Goal: Information Seeking & Learning: Check status

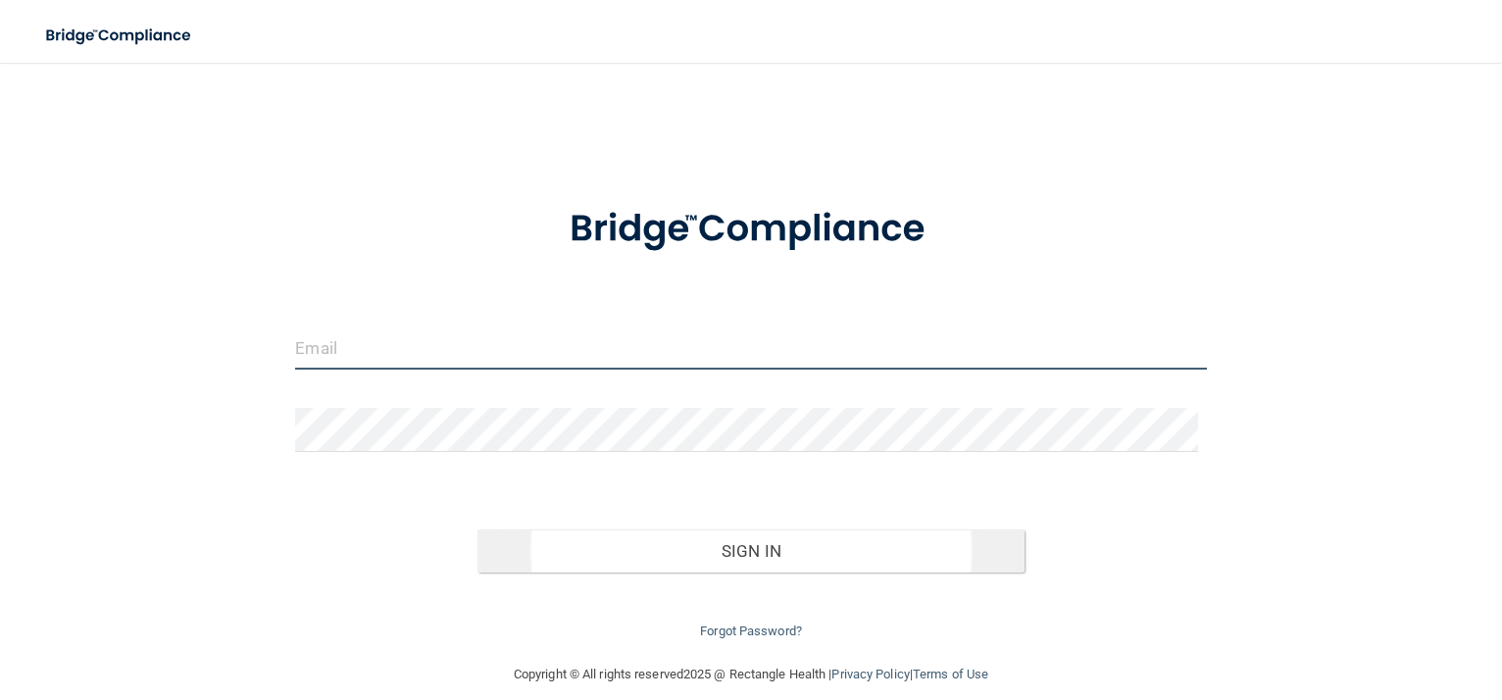
type input "[PERSON_NAME][EMAIL_ADDRESS][DOMAIN_NAME]"
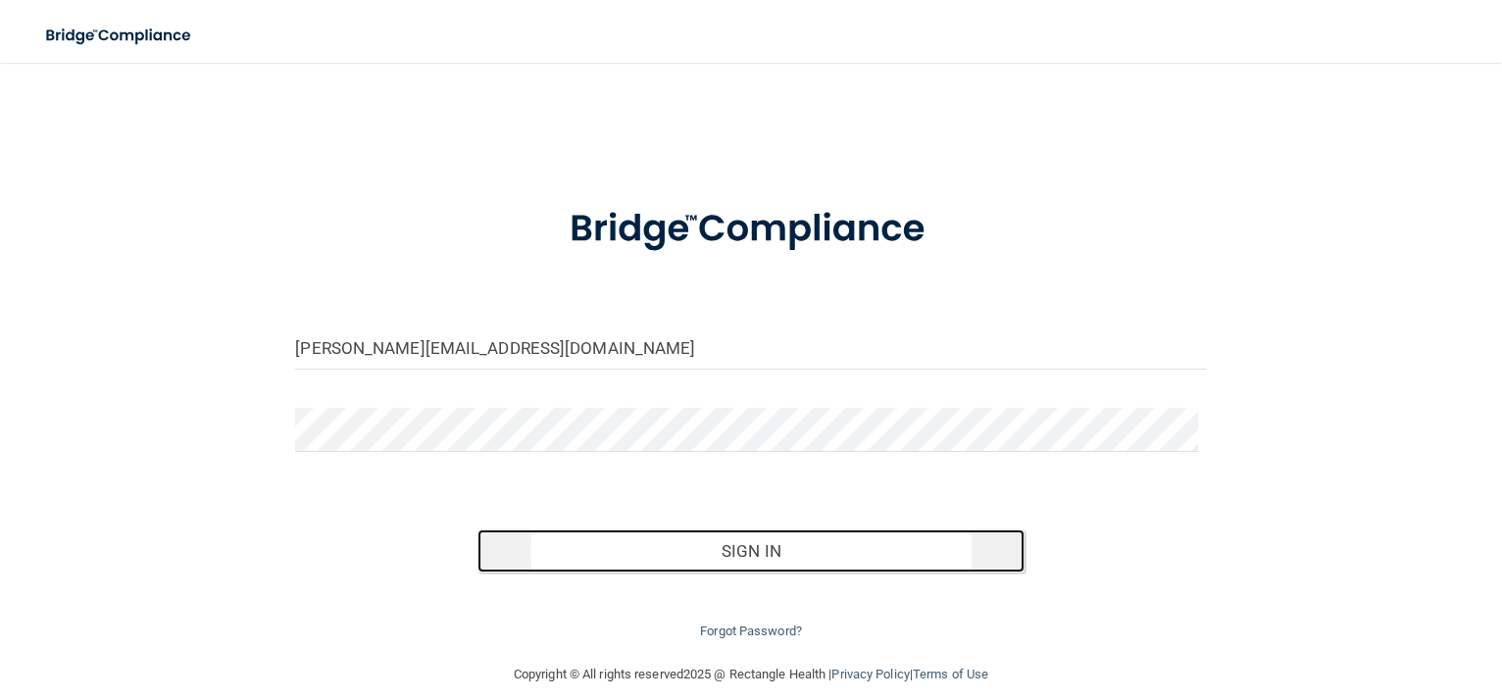
click at [745, 548] on button "Sign In" at bounding box center [750, 550] width 547 height 43
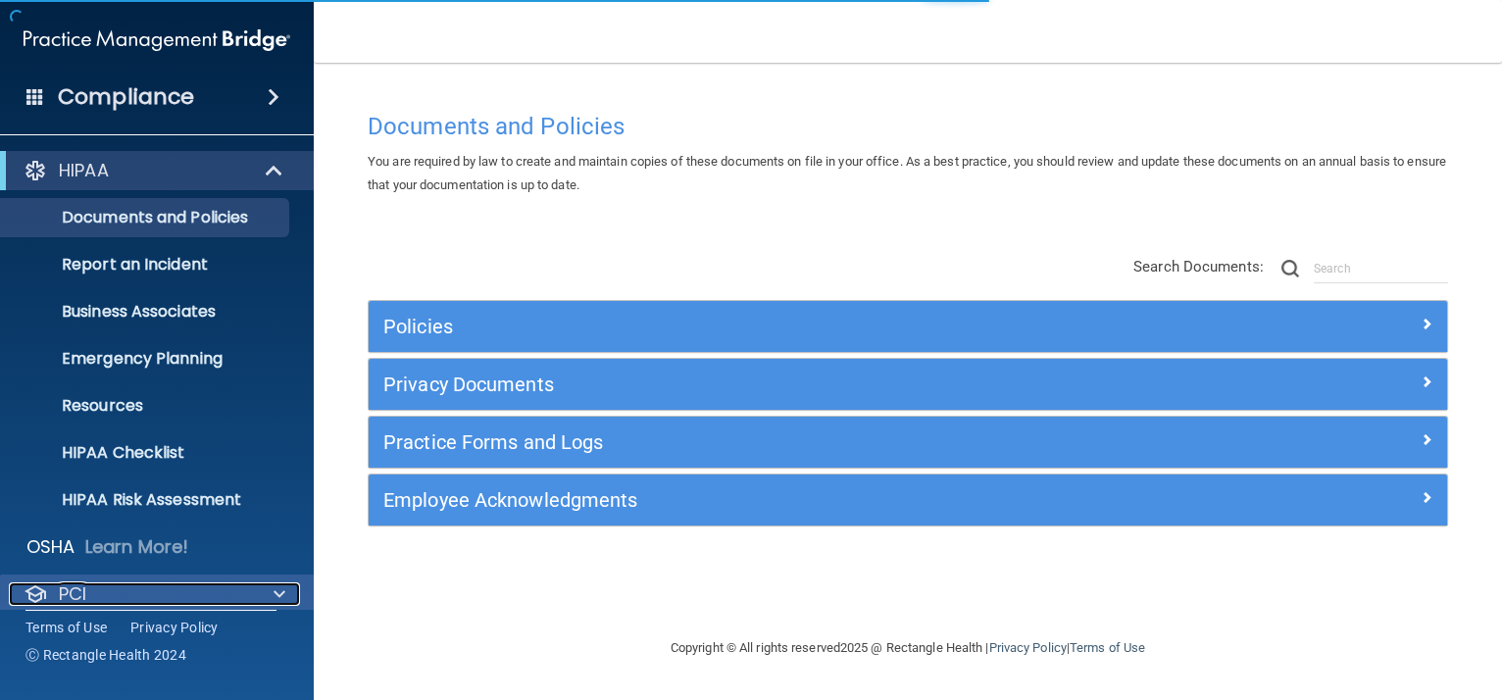
click at [194, 603] on div "PCI" at bounding box center [130, 594] width 243 height 24
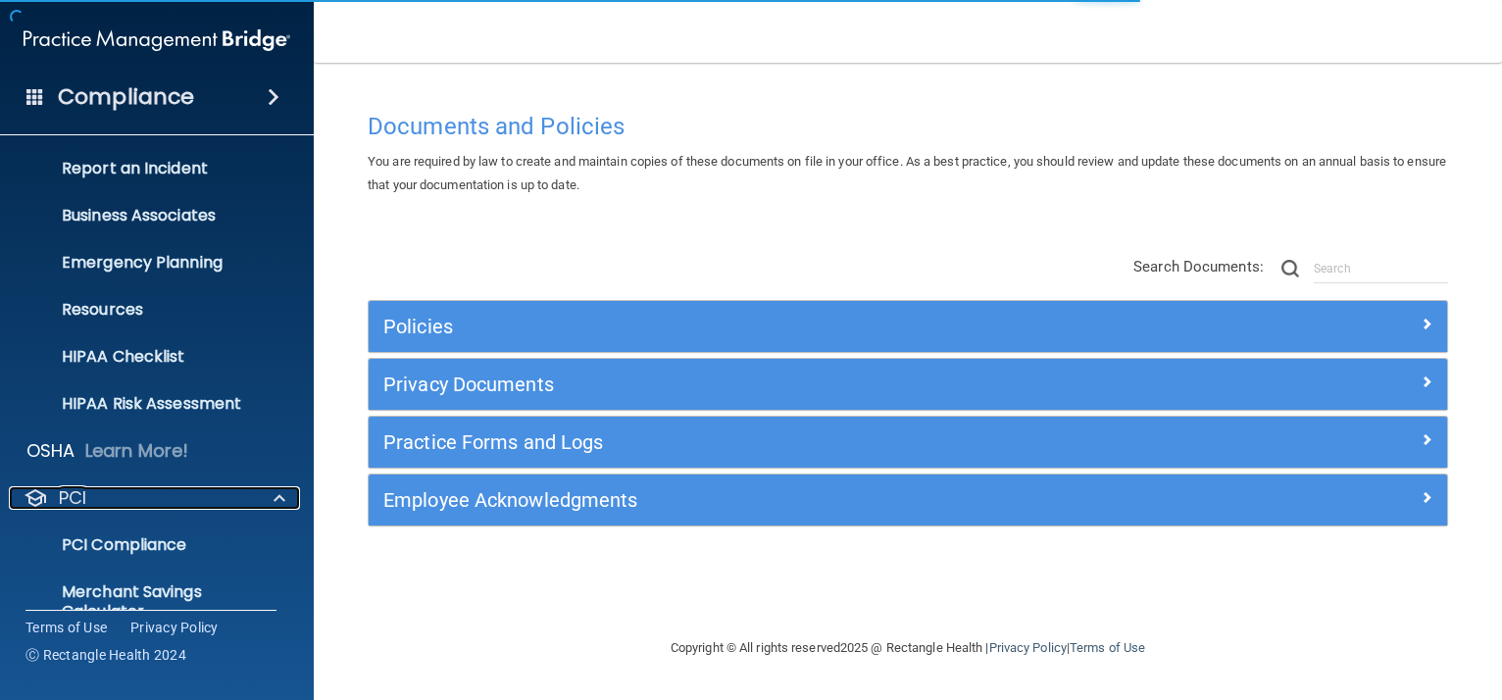
scroll to position [226, 0]
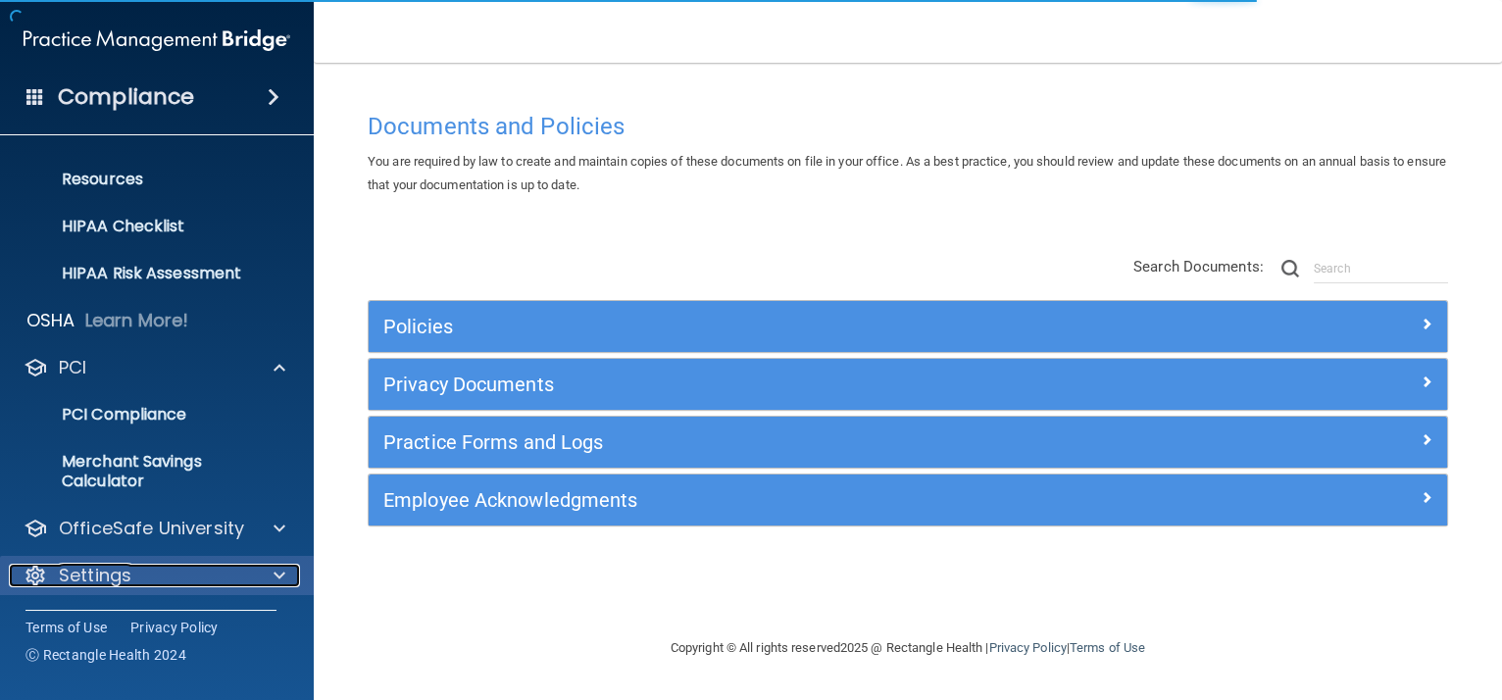
click at [176, 577] on div "Settings" at bounding box center [130, 576] width 243 height 24
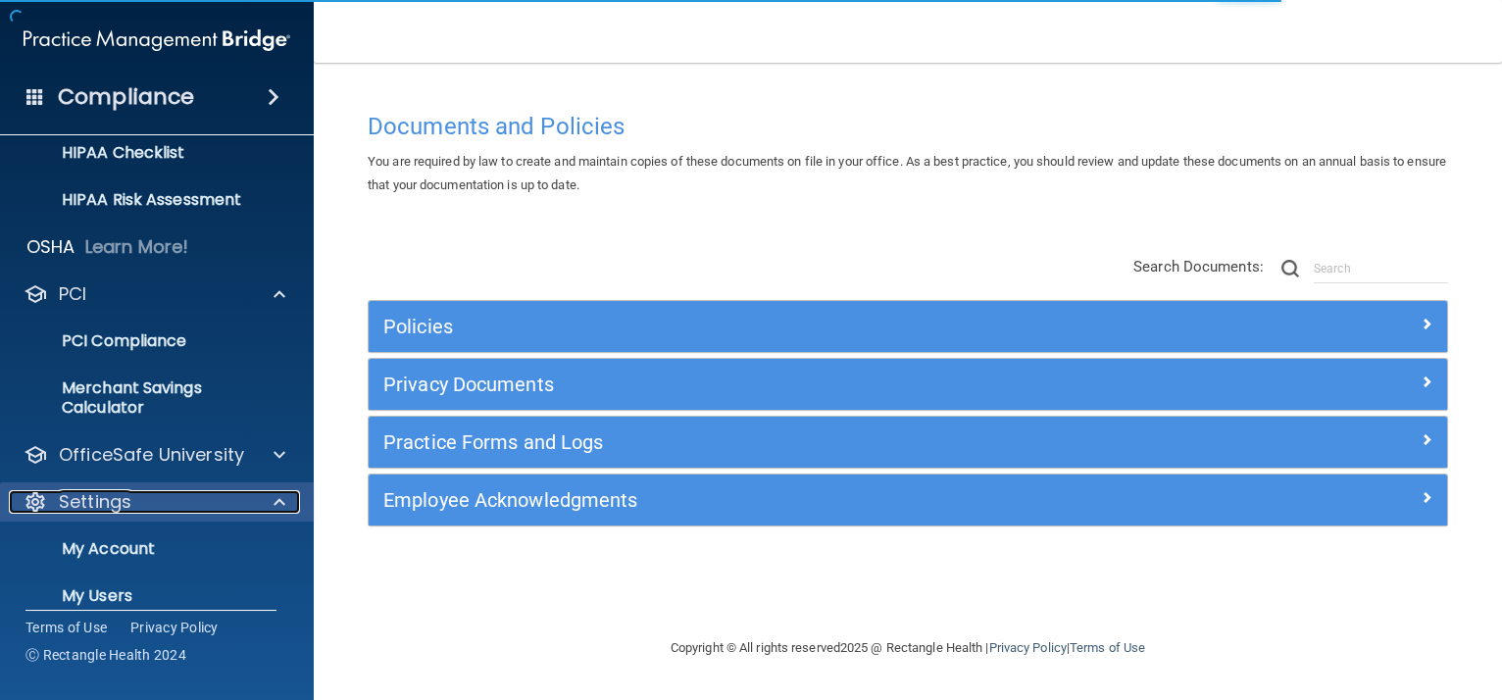
scroll to position [415, 0]
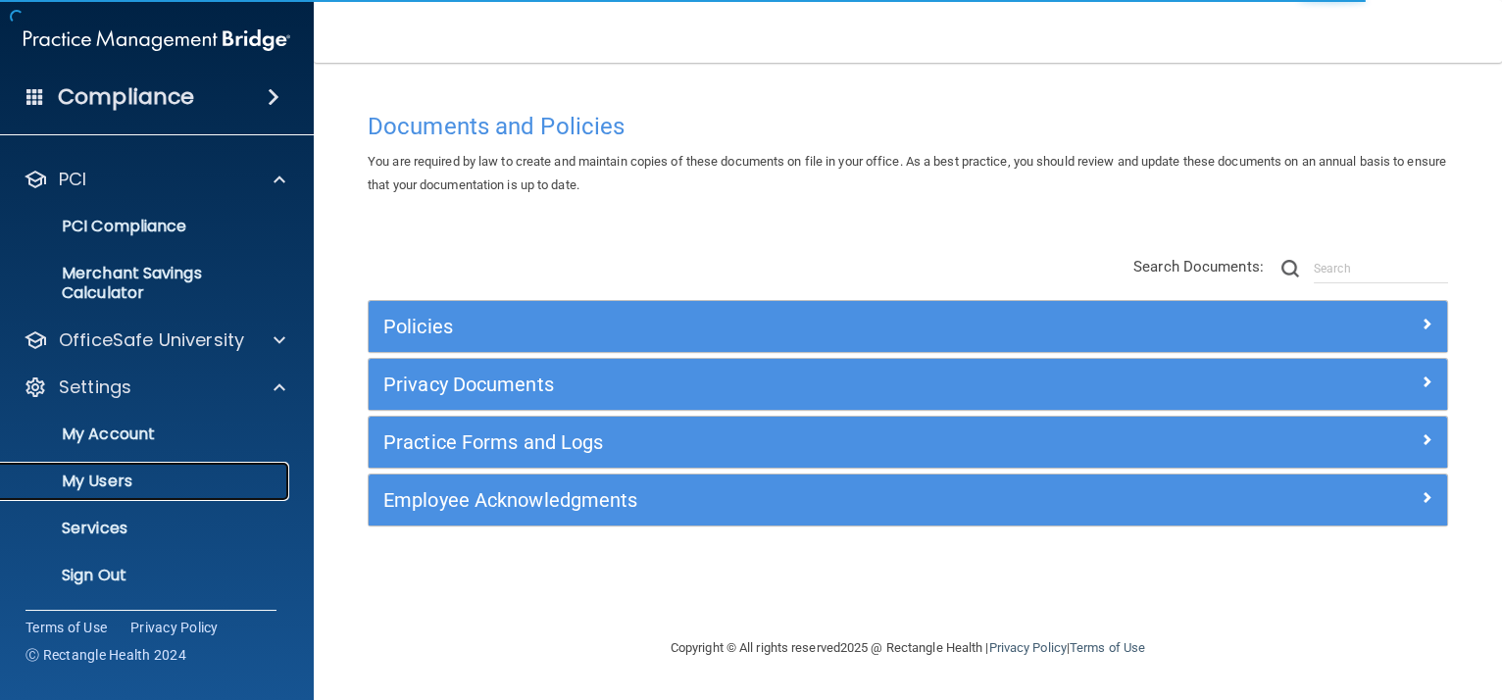
click at [165, 478] on p "My Users" at bounding box center [147, 482] width 268 height 20
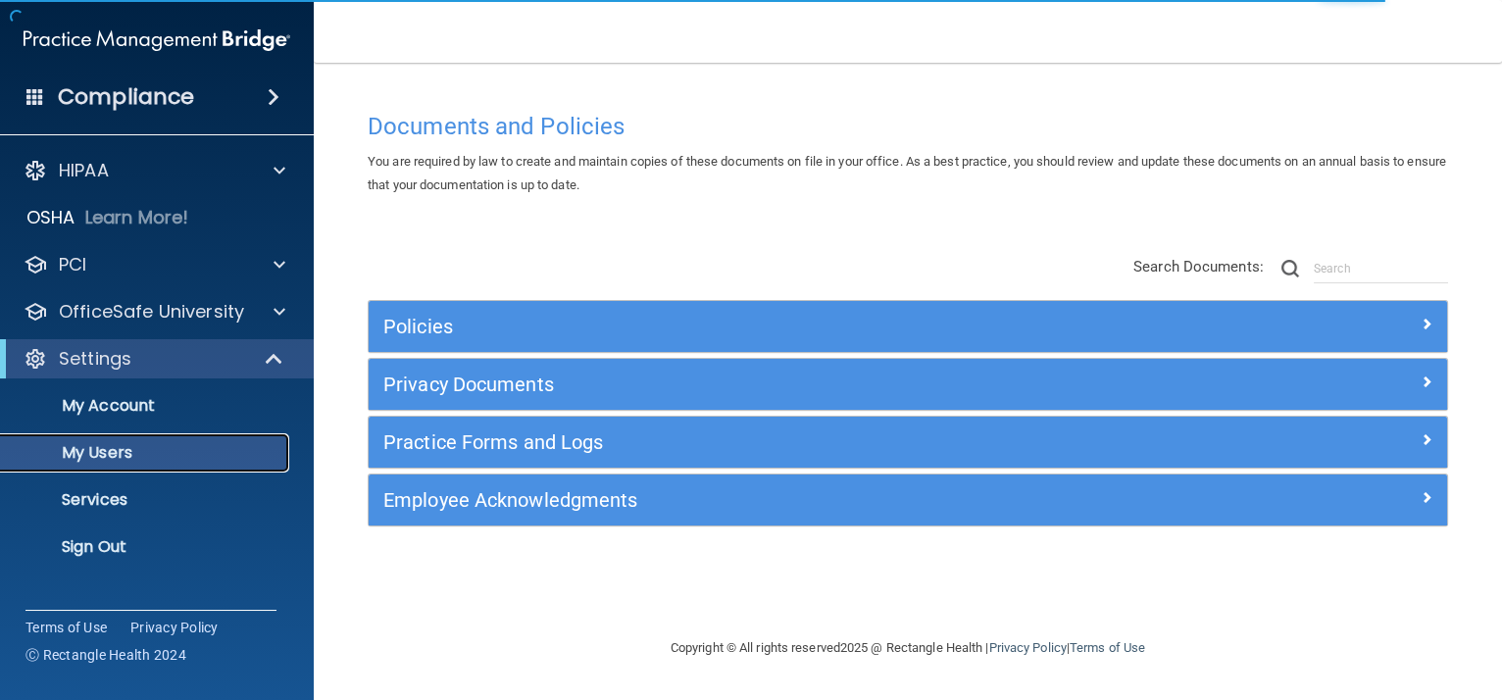
select select "20"
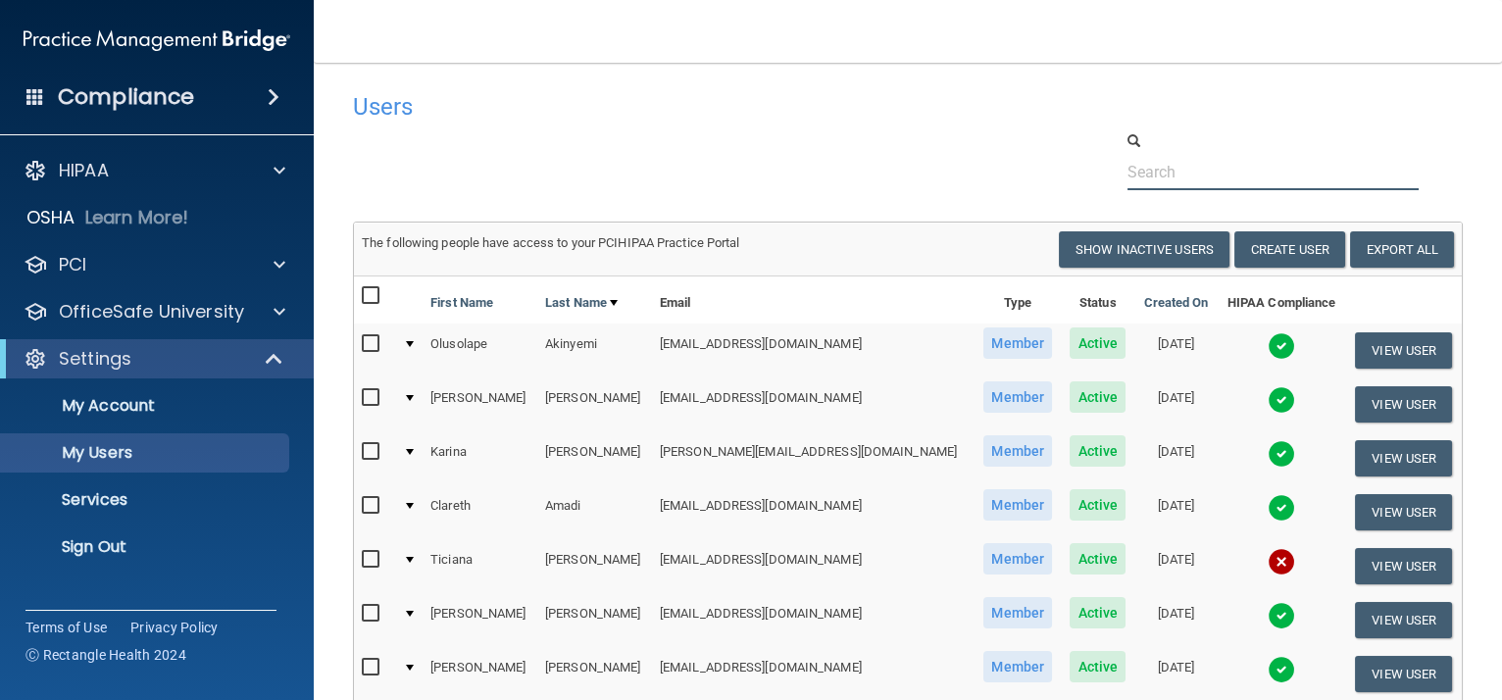
click at [1225, 181] on input "text" at bounding box center [1274, 172] width 292 height 36
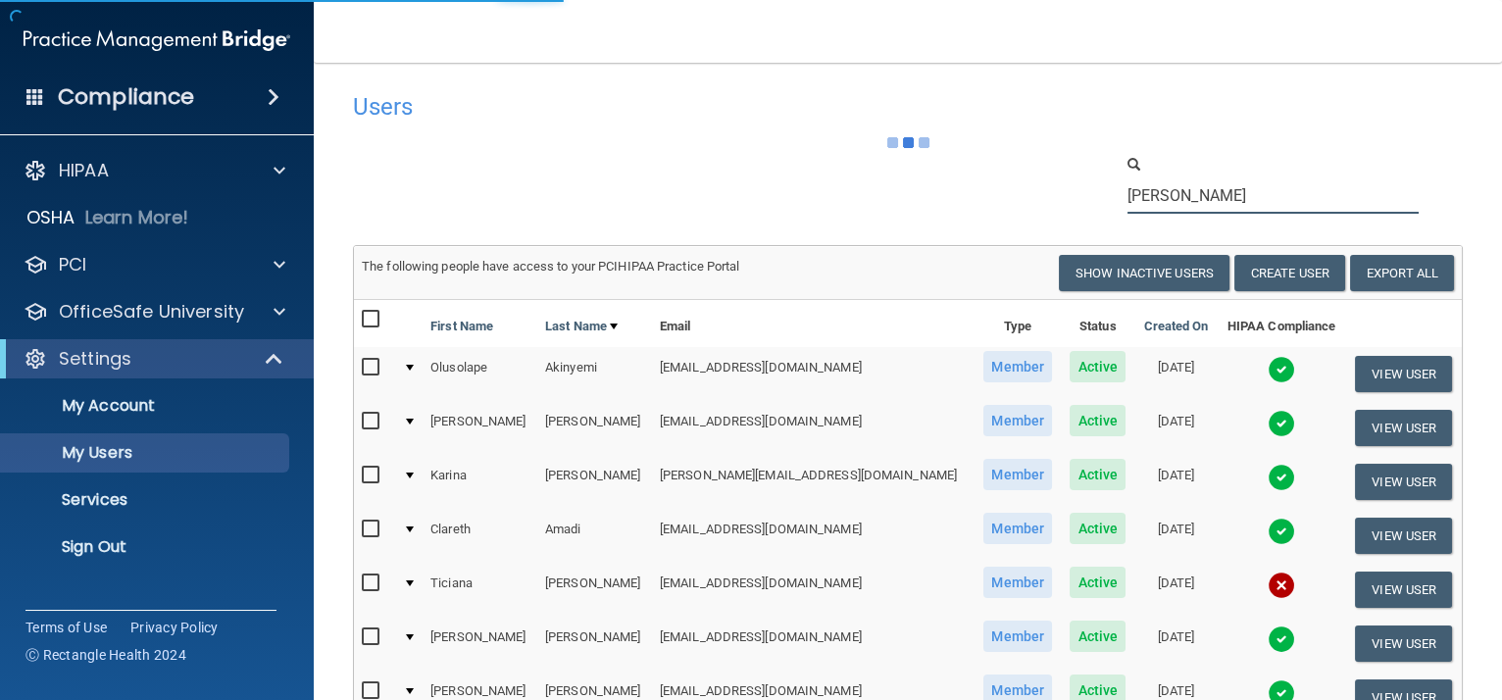
type input "[PERSON_NAME]"
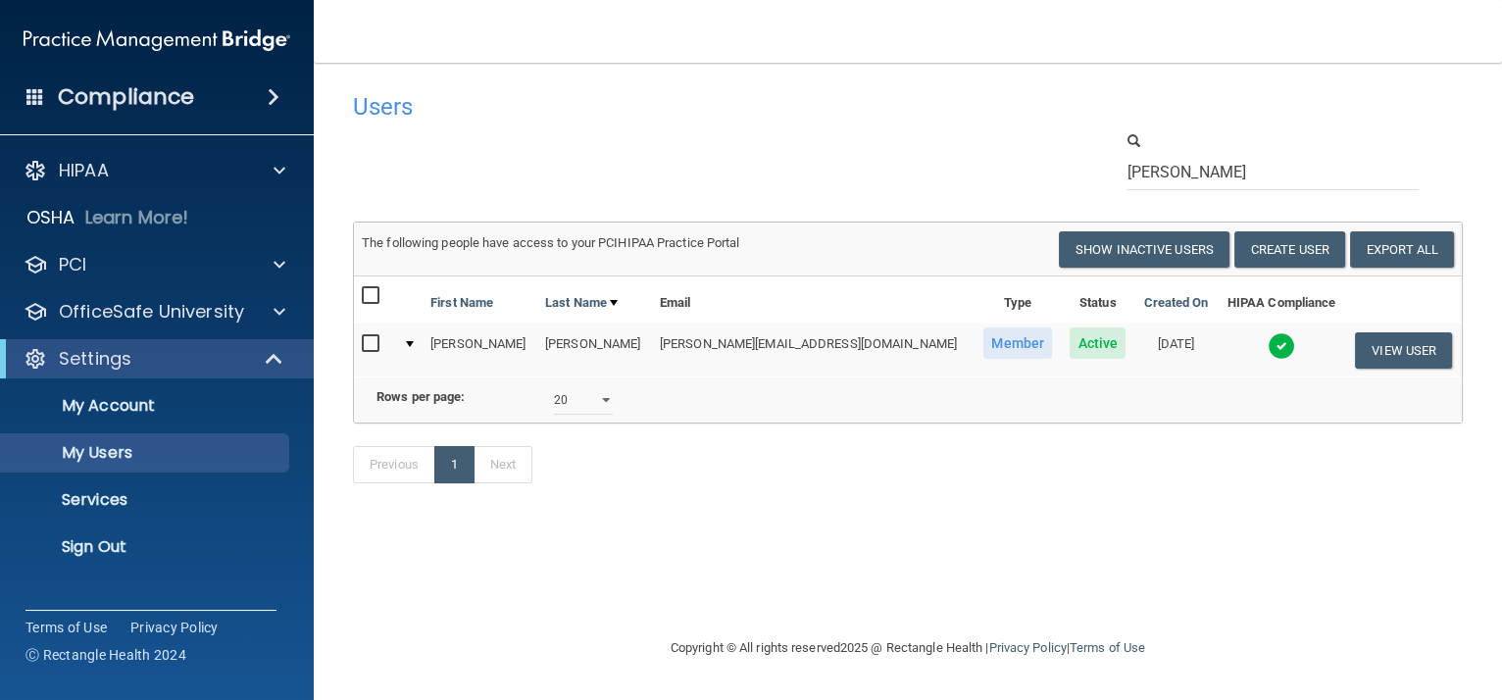
click at [1268, 348] on img at bounding box center [1281, 345] width 27 height 27
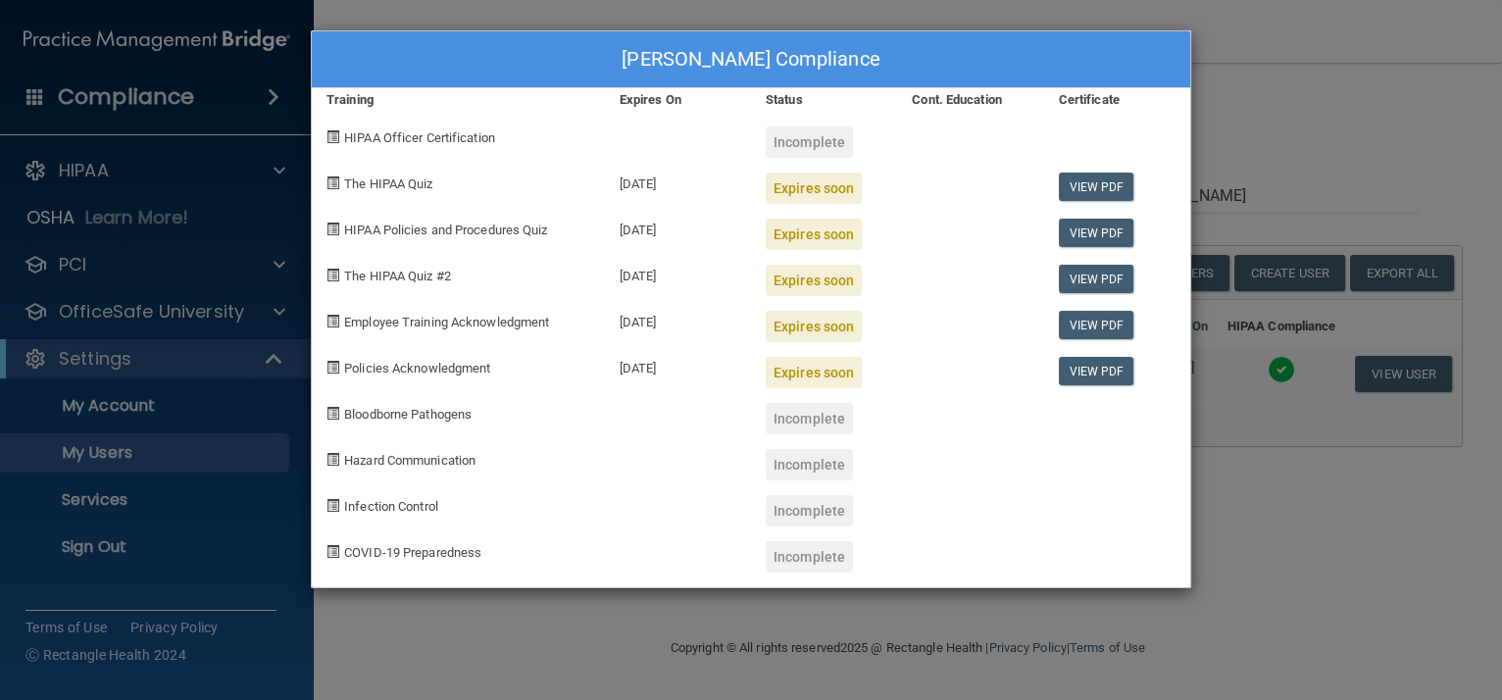
click at [1313, 106] on div "[PERSON_NAME] Compliance Training Expires On Status Cont. Education Certificate…" at bounding box center [751, 350] width 1502 height 700
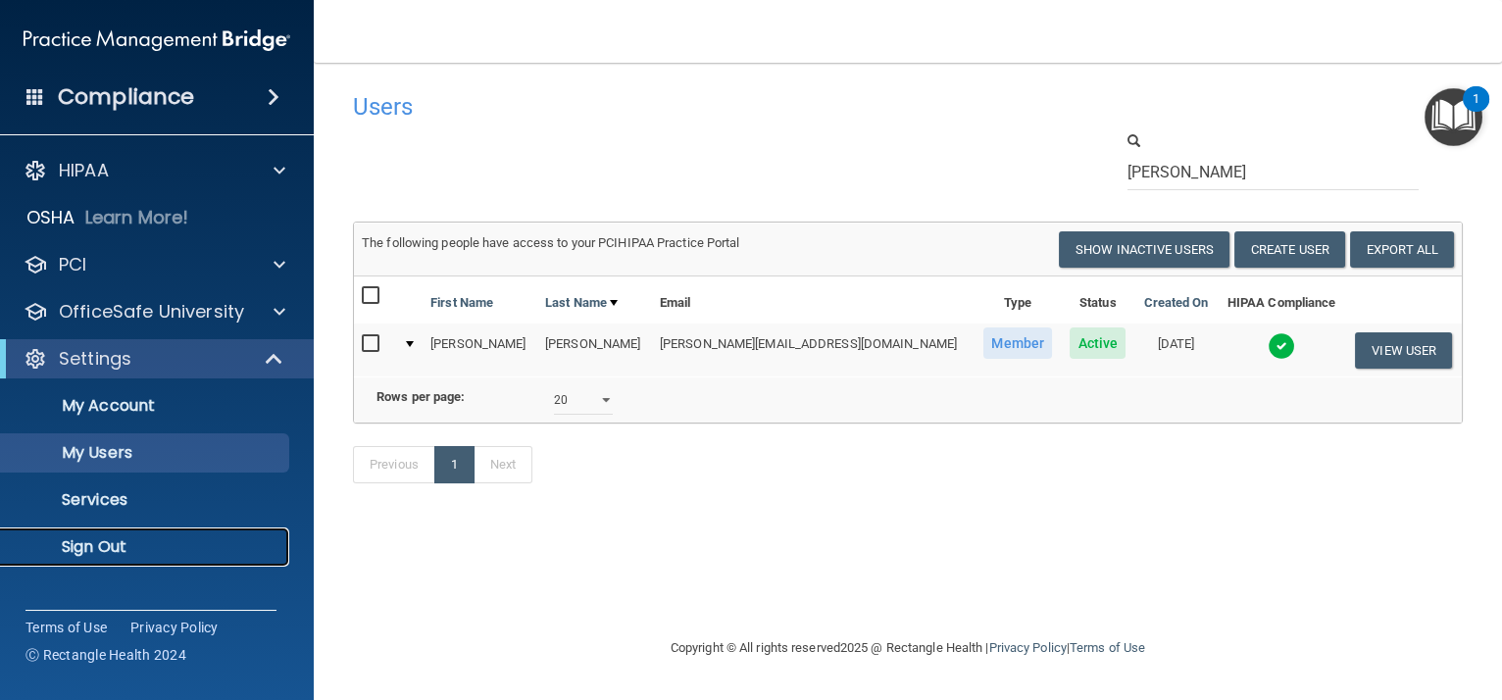
click at [108, 546] on p "Sign Out" at bounding box center [147, 547] width 268 height 20
